Goal: Entertainment & Leisure: Consume media (video, audio)

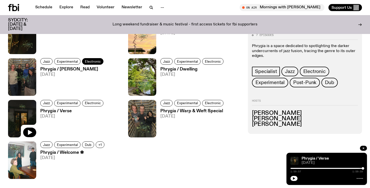
scroll to position [277, 0]
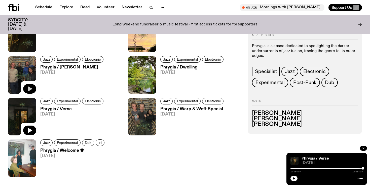
click at [28, 92] on button "button" at bounding box center [29, 89] width 13 height 10
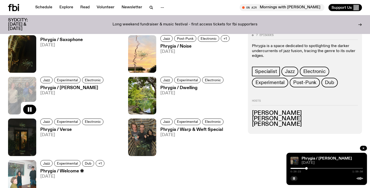
scroll to position [260, 0]
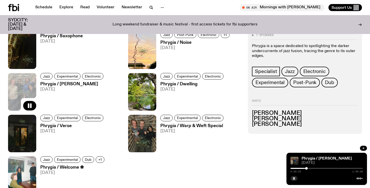
click at [72, 84] on h3 "Phrygia / [PERSON_NAME]" at bounding box center [72, 84] width 65 height 4
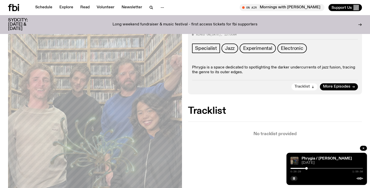
click at [310, 87] on button "Tracklist" at bounding box center [305, 86] width 26 height 7
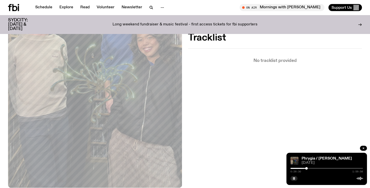
scroll to position [145, 0]
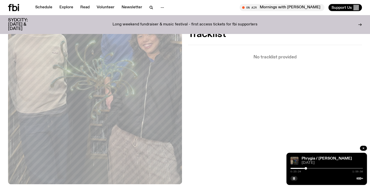
click at [306, 169] on div at bounding box center [306, 168] width 3 height 3
click at [306, 169] on div at bounding box center [305, 168] width 3 height 3
click at [305, 169] on div at bounding box center [305, 168] width 3 height 3
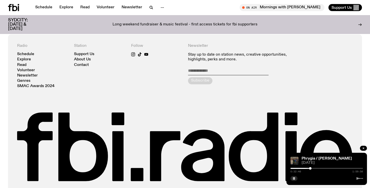
scroll to position [328, 0]
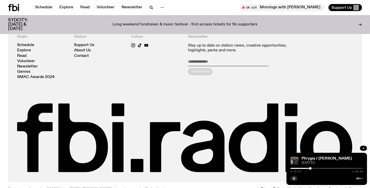
click at [293, 181] on button "button" at bounding box center [294, 178] width 7 height 5
